Goal: Task Accomplishment & Management: Manage account settings

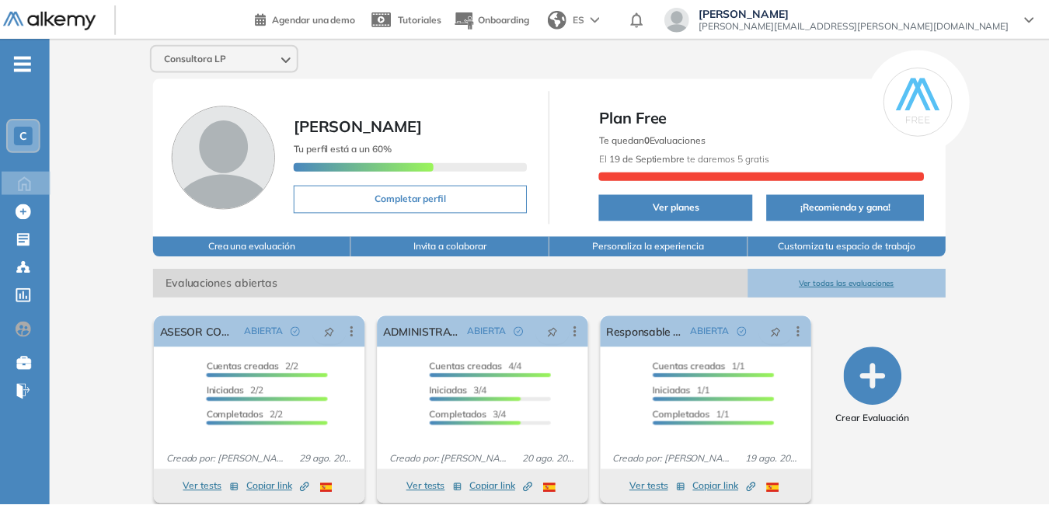
scroll to position [218, 0]
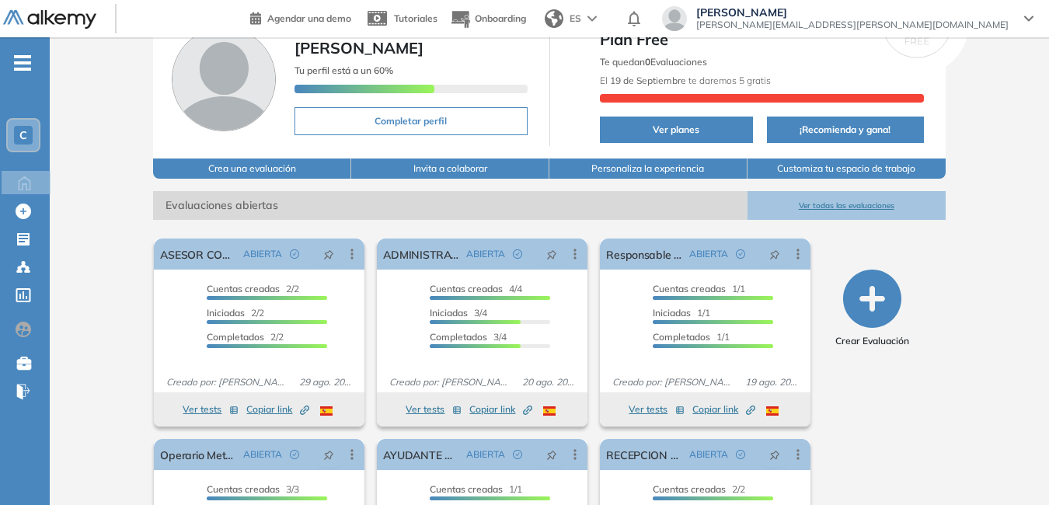
scroll to position [63, 0]
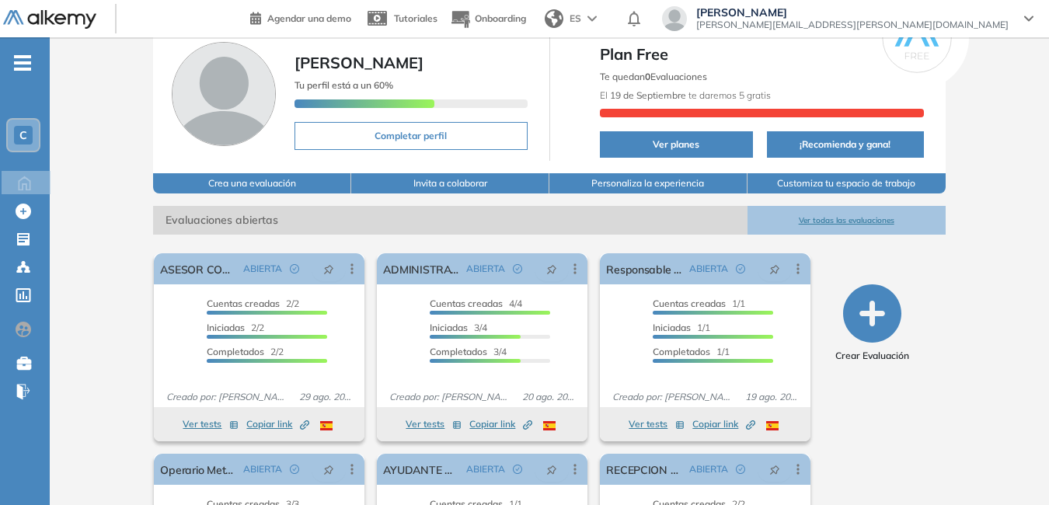
click at [867, 218] on button "Ver todas las evaluaciones" at bounding box center [847, 220] width 198 height 29
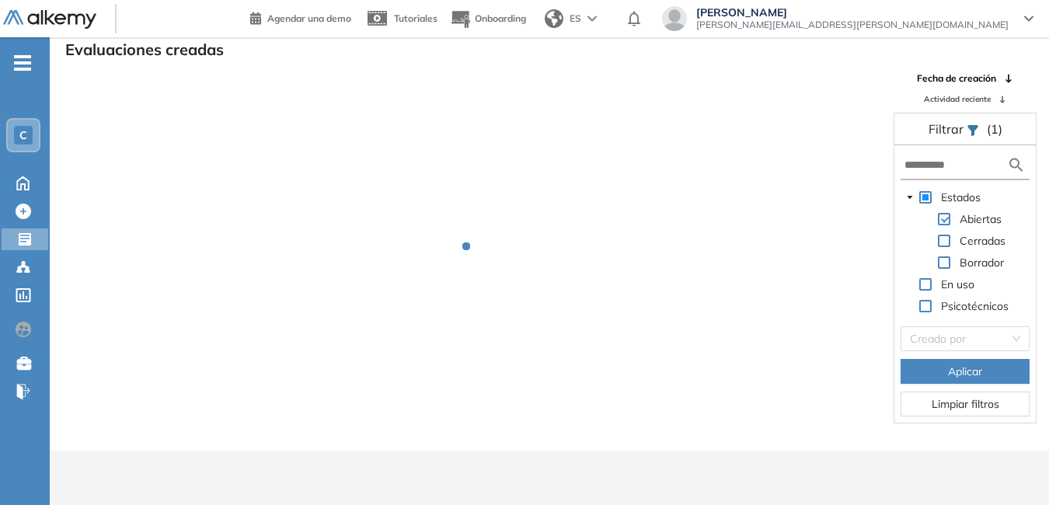
scroll to position [37, 0]
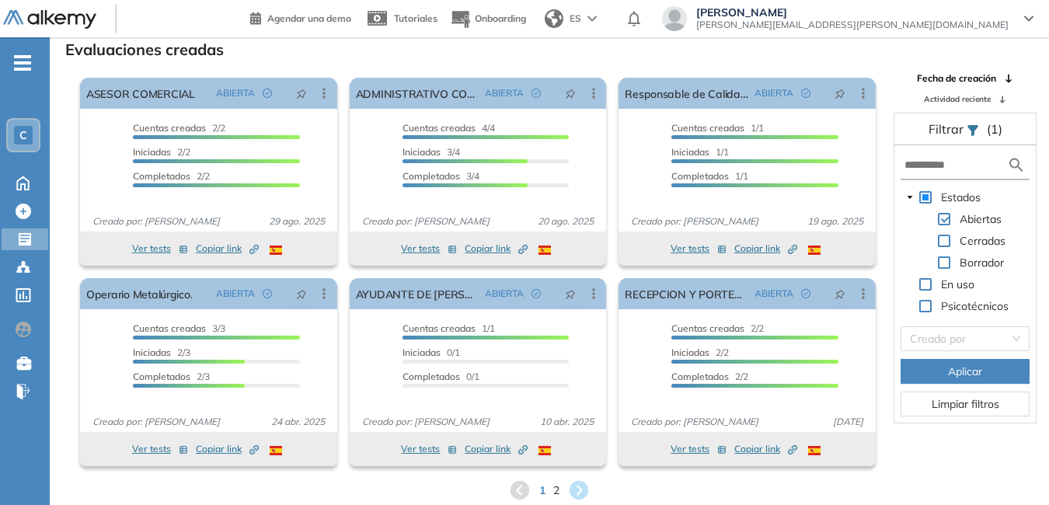
click at [551, 489] on div "1 2" at bounding box center [549, 490] width 975 height 23
click at [556, 489] on span "2" at bounding box center [556, 490] width 7 height 18
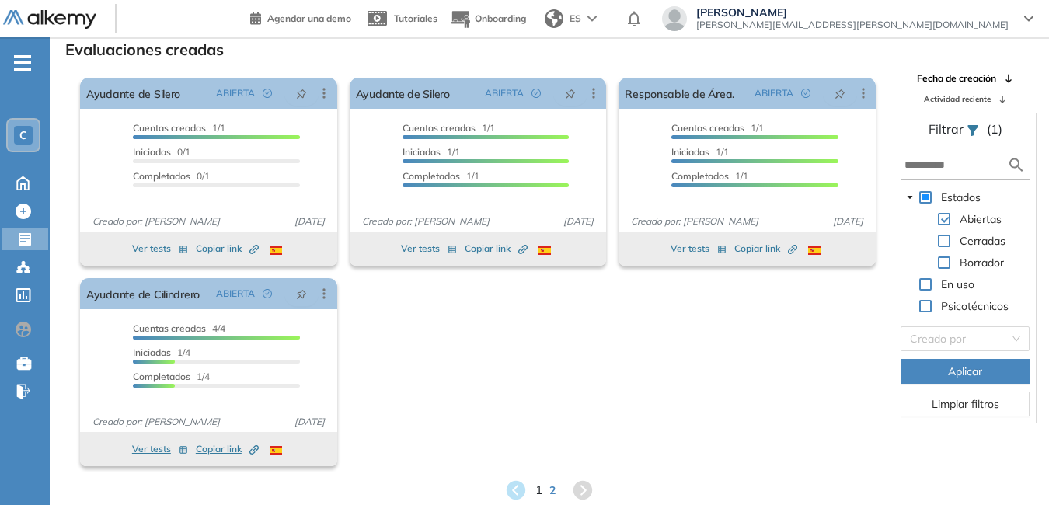
click at [537, 489] on span "1" at bounding box center [539, 490] width 7 height 18
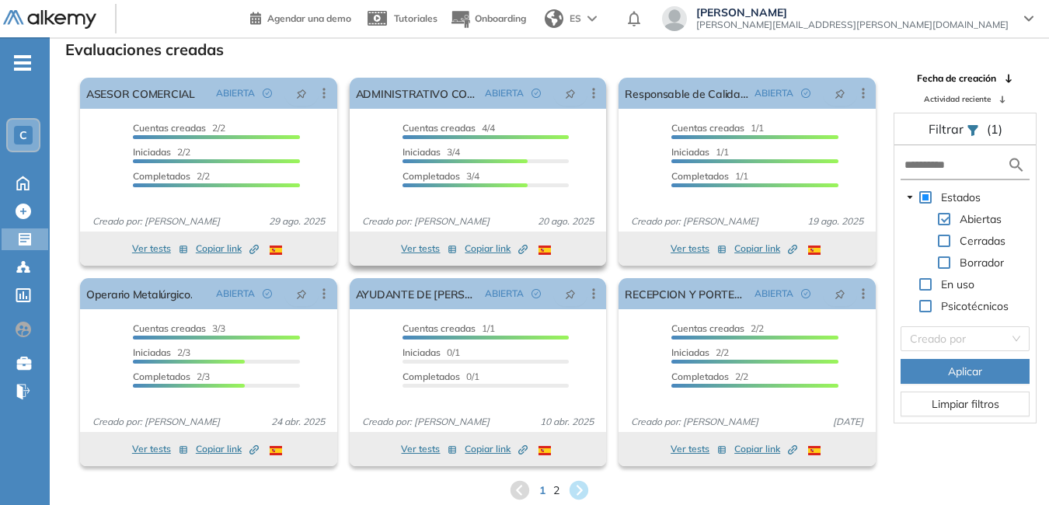
click at [483, 244] on span "Copiar link Created by potrace 1.16, written by [PERSON_NAME] [DATE]-[DATE]" at bounding box center [496, 249] width 63 height 14
click at [411, 246] on button "Ver tests" at bounding box center [429, 248] width 56 height 19
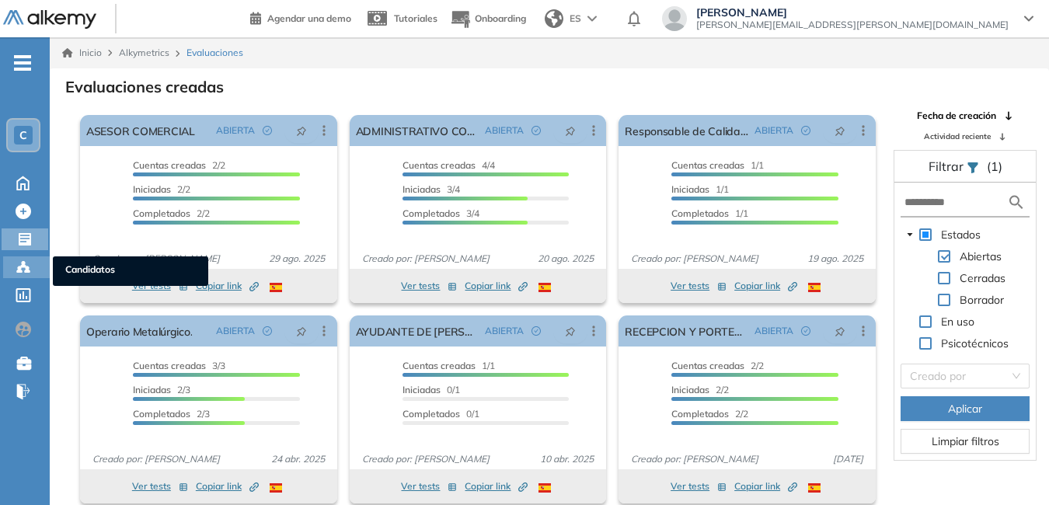
click at [76, 269] on span "Candidatos" at bounding box center [130, 271] width 131 height 17
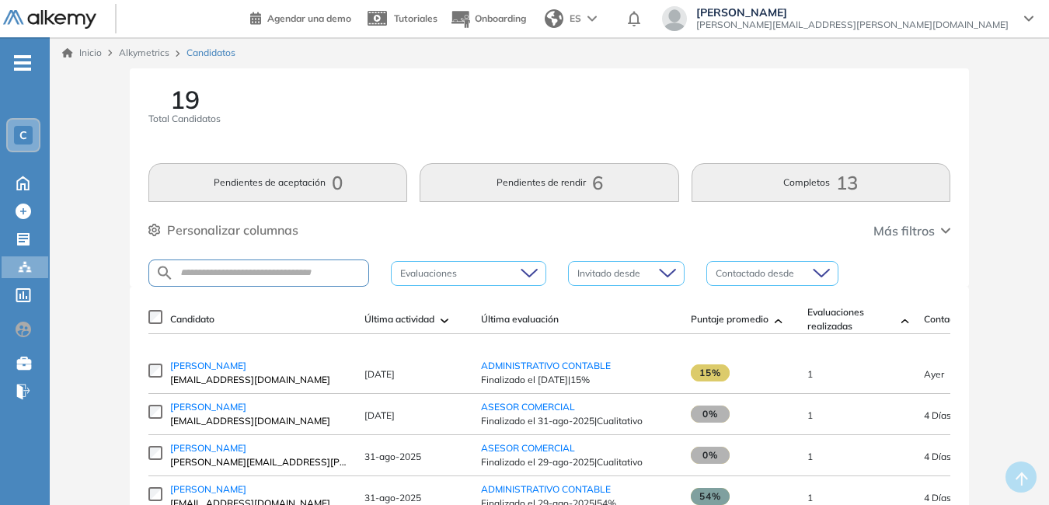
scroll to position [78, 0]
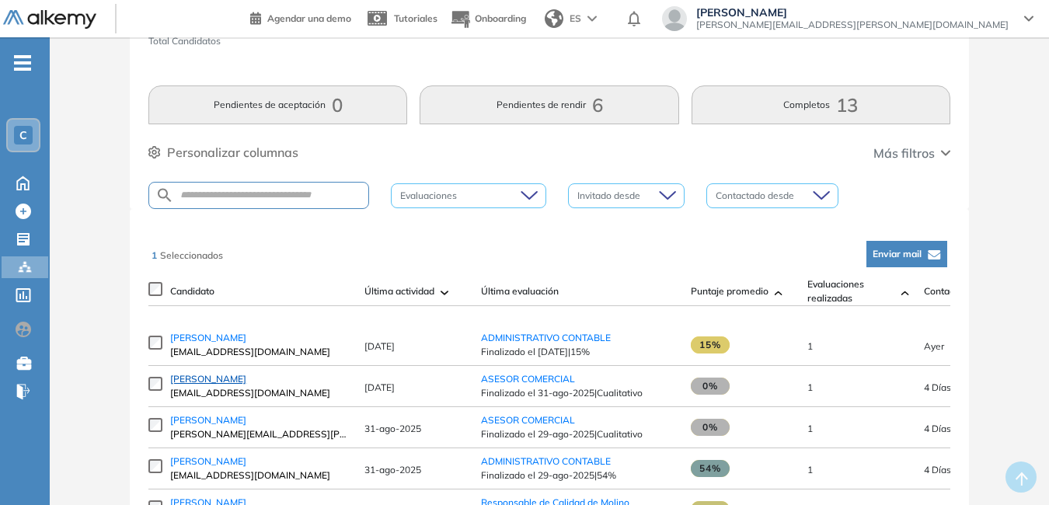
click at [204, 381] on span "[PERSON_NAME]" at bounding box center [208, 379] width 76 height 12
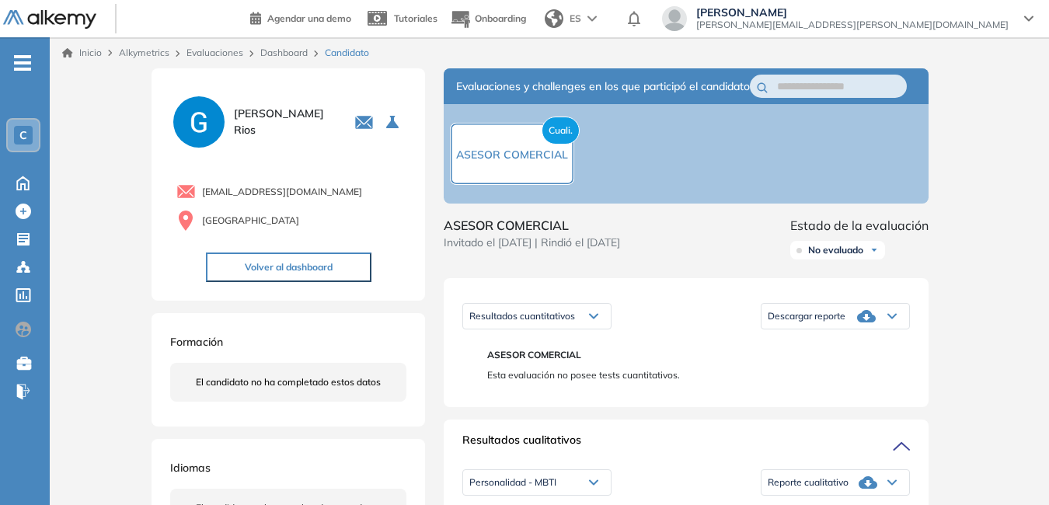
click at [838, 323] on span "Descargar reporte" at bounding box center [807, 316] width 78 height 12
click at [818, 346] on li "Descargar informe completo" at bounding box center [826, 338] width 115 height 16
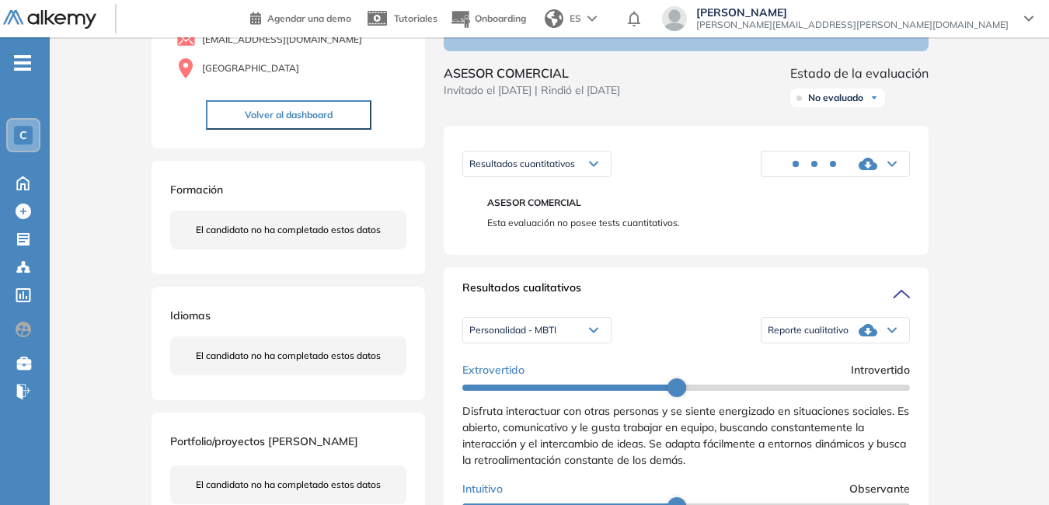
scroll to position [155, 0]
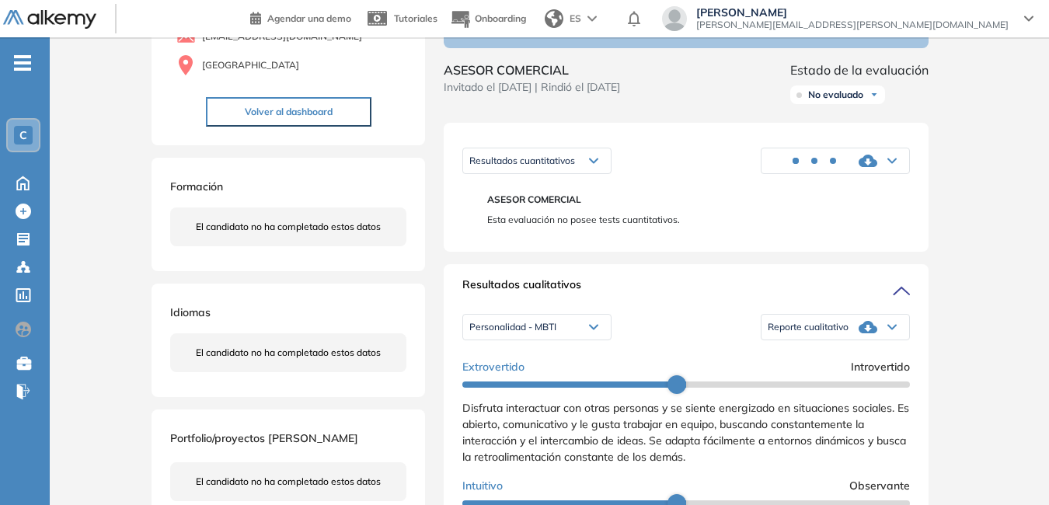
click at [888, 330] on icon at bounding box center [892, 327] width 9 height 6
click at [822, 357] on li "Reporte con Afinidad AI" at bounding box center [816, 349] width 95 height 16
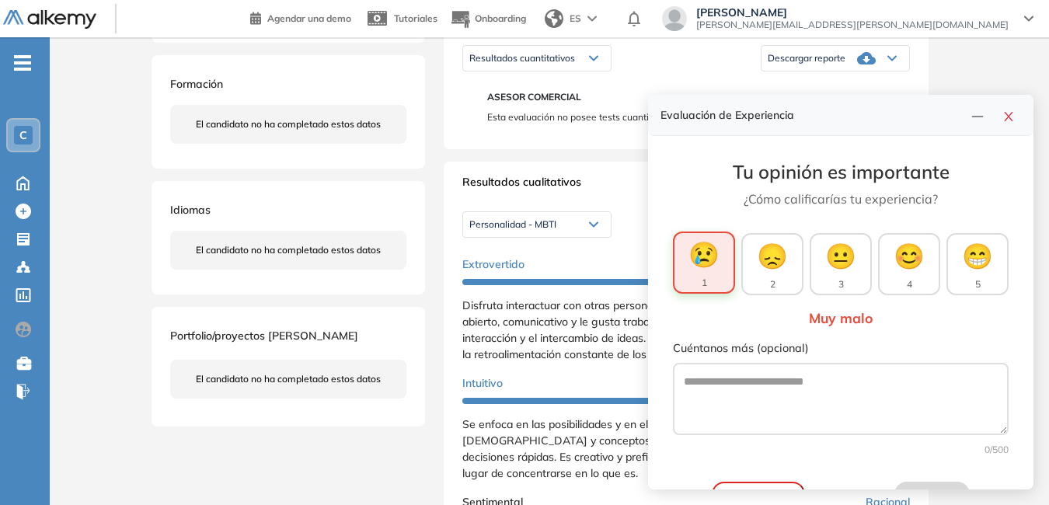
scroll to position [233, 0]
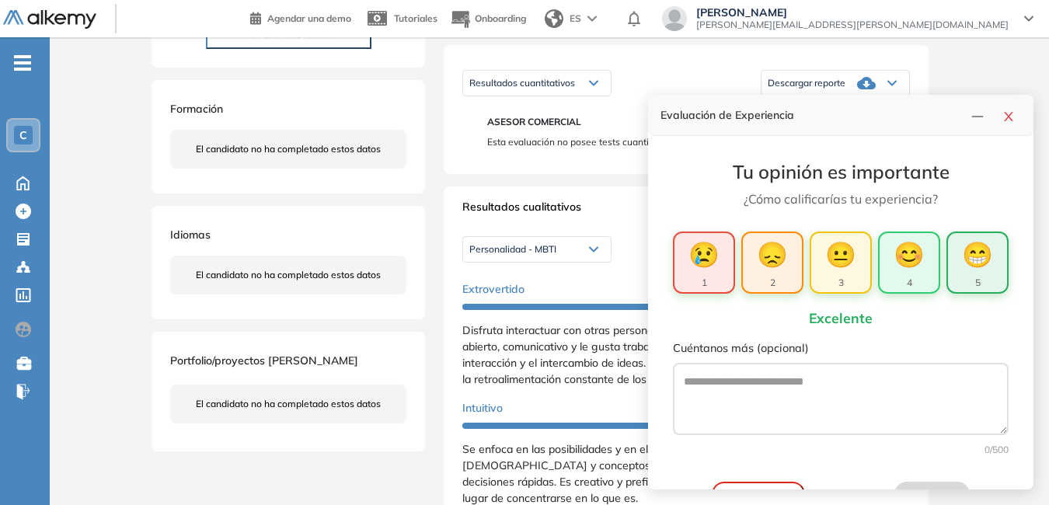
click at [969, 268] on span "😁" at bounding box center [977, 253] width 31 height 37
click at [1009, 118] on icon "close" at bounding box center [1009, 116] width 12 height 12
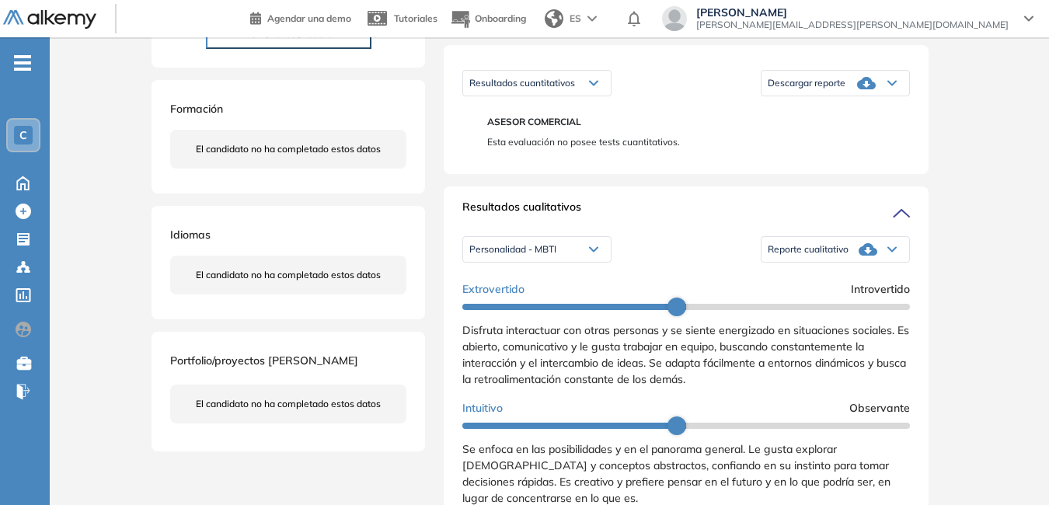
click at [818, 256] on span "Reporte cualitativo" at bounding box center [808, 249] width 81 height 12
click at [827, 279] on li "Reporte con Afinidad AI" at bounding box center [816, 271] width 95 height 16
click at [23, 135] on span "C" at bounding box center [23, 135] width 8 height 12
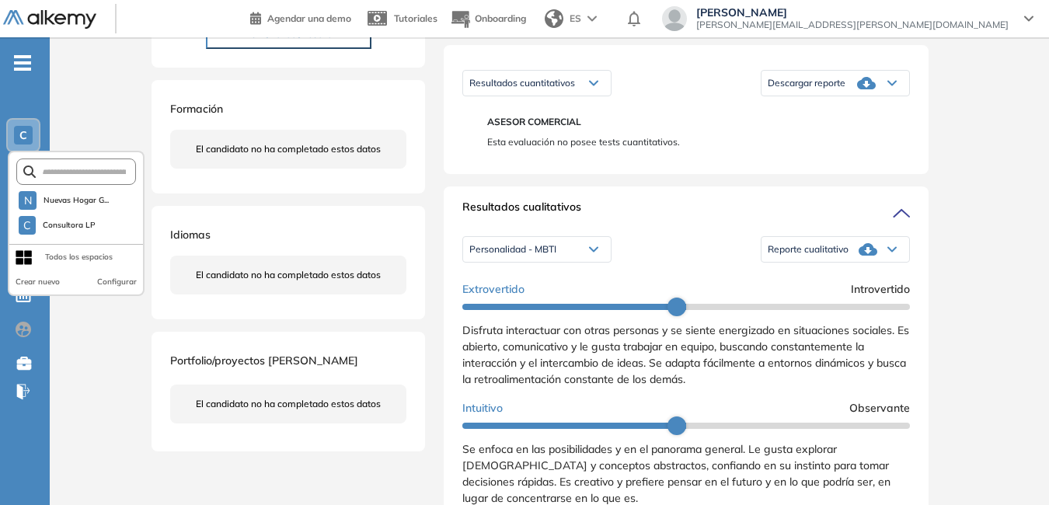
click at [120, 110] on div "Inicio Alkymetrics Evaluaciones Dashboard Candidato Duración : 00:00:00 Cantida…" at bounding box center [550, 450] width 1000 height 1292
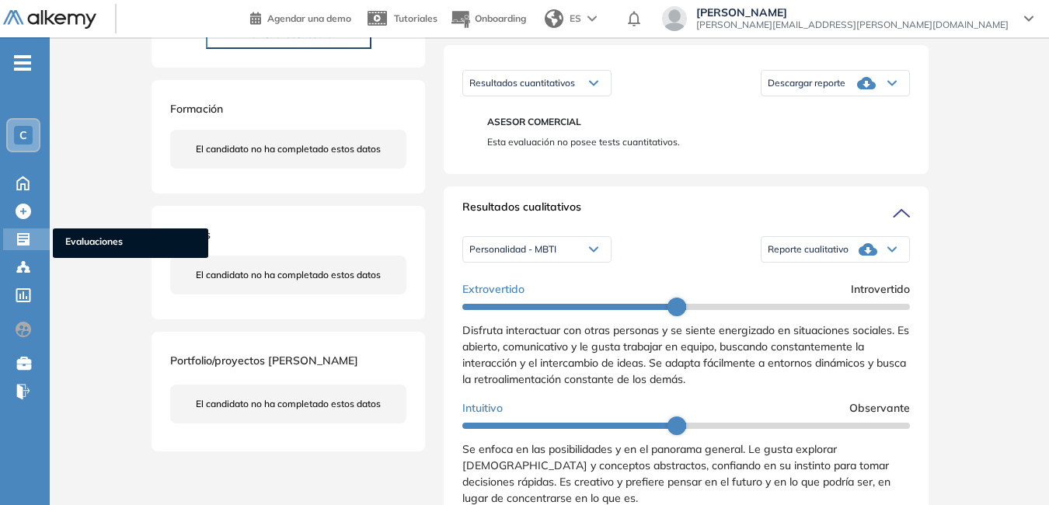
click at [72, 239] on span "Evaluaciones" at bounding box center [130, 243] width 131 height 17
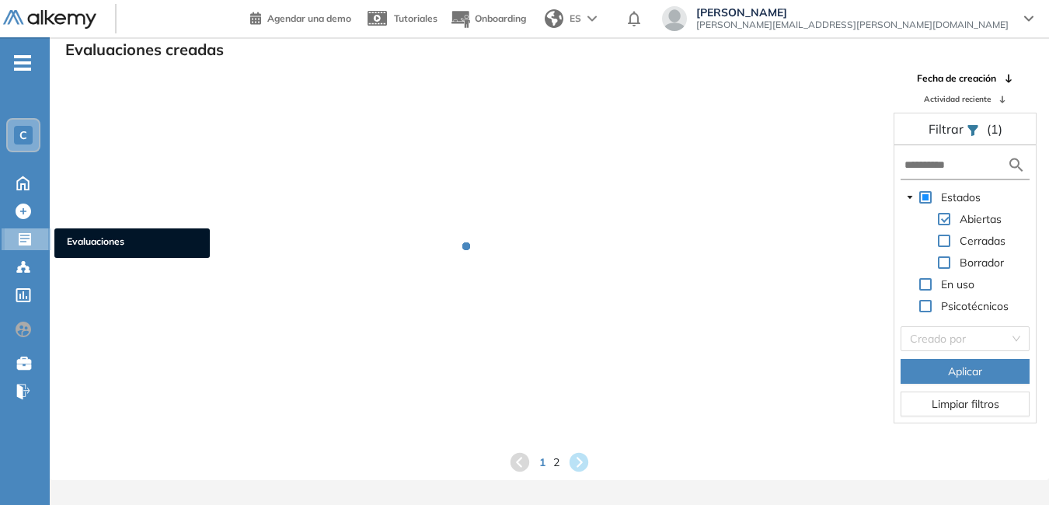
scroll to position [37, 0]
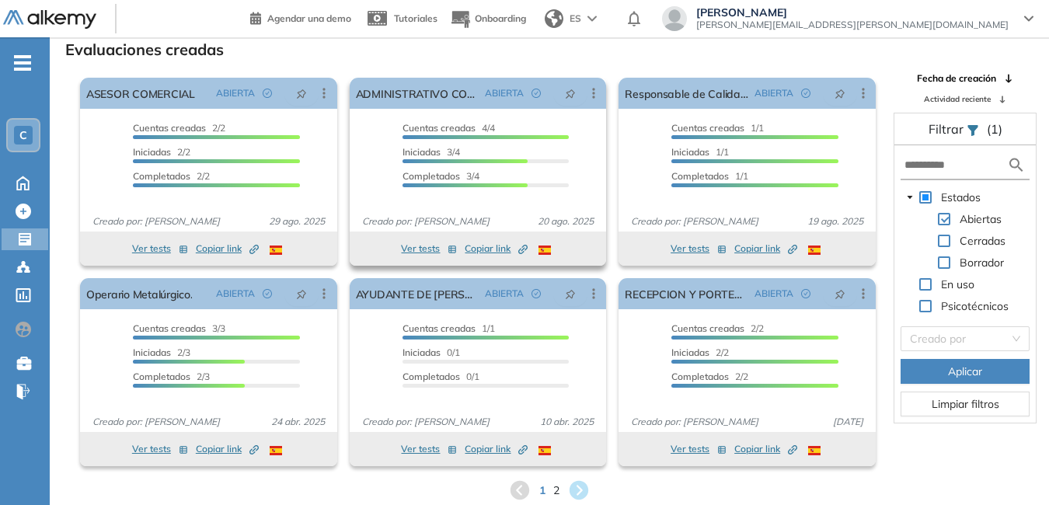
click at [473, 246] on span "Copiar link Created by potrace 1.16, written by [PERSON_NAME] [DATE]-[DATE]" at bounding box center [496, 249] width 63 height 14
click at [1034, 12] on div "Lucrecia Pedraza [EMAIL_ADDRESS][PERSON_NAME][DOMAIN_NAME]" at bounding box center [848, 20] width 396 height 28
click at [1030, 18] on icon at bounding box center [1028, 19] width 9 height 6
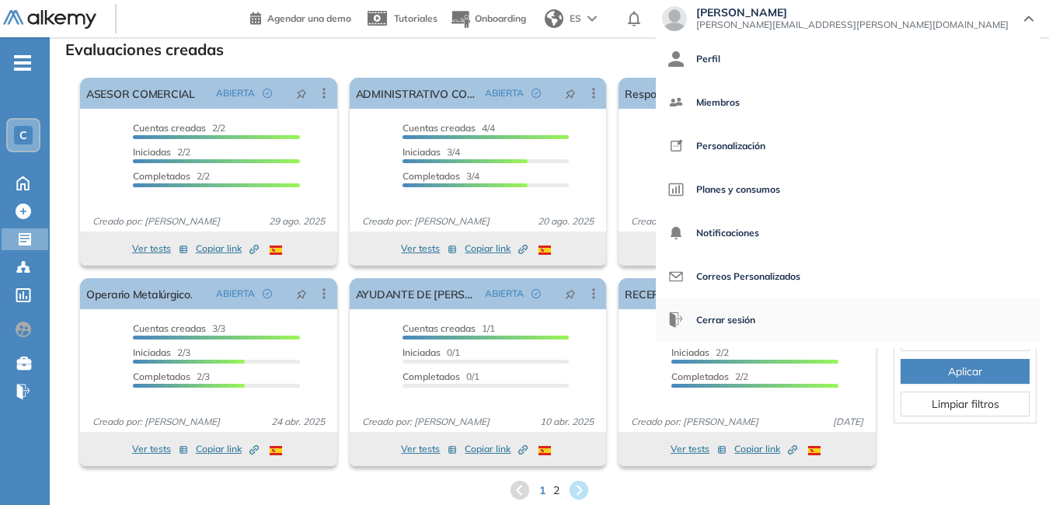
click at [755, 319] on span "Cerrar sesión" at bounding box center [725, 320] width 59 height 37
